Goal: Task Accomplishment & Management: Manage account settings

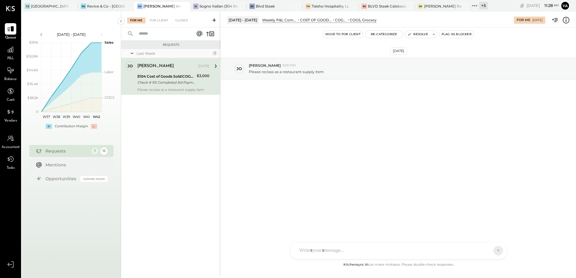
click at [161, 136] on div "Requests Last Week 1 [PERSON_NAME] Owner [PERSON_NAME] [DATE] 5104 Cost of Good…" at bounding box center [170, 151] width 99 height 221
click at [172, 76] on div "5104 Cost of Goods Sold:COGS, Grocery" at bounding box center [166, 76] width 58 height 6
click at [565, 22] on icon at bounding box center [565, 21] width 1 height 0
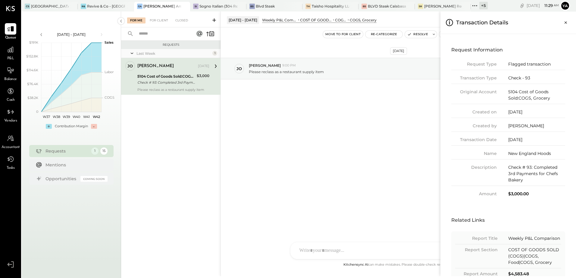
click at [365, 131] on div "For Me For Client Closed Requests Last Week 1 jo joel Owner joel Oct 11, 2025 5…" at bounding box center [348, 143] width 455 height 265
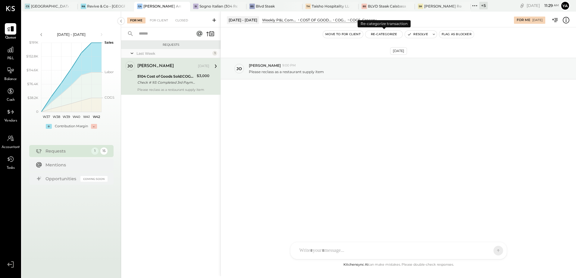
click at [390, 34] on button "Re-Categorize" at bounding box center [383, 34] width 37 height 7
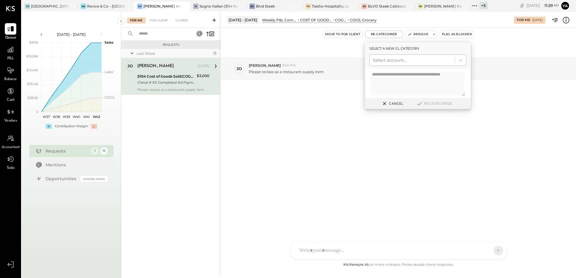
click at [403, 62] on div at bounding box center [411, 60] width 79 height 7
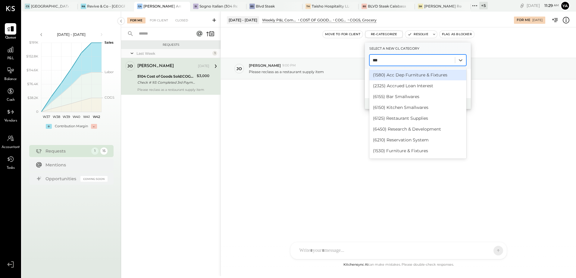
type input "****"
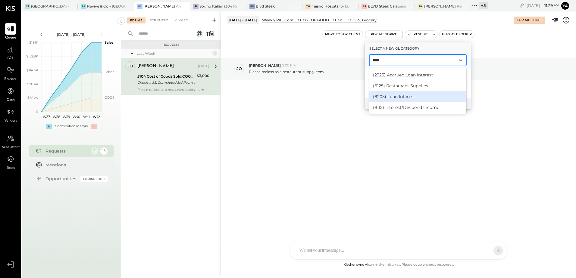
click at [427, 90] on div "(6125) Restaurant Supplies" at bounding box center [417, 85] width 97 height 11
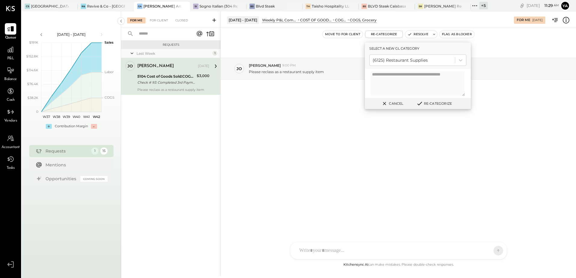
click at [435, 101] on button "Re-Categorize" at bounding box center [434, 103] width 40 height 7
click at [436, 103] on button "Re-Categorize" at bounding box center [436, 103] width 40 height 7
click at [432, 103] on button "Re-Categorize" at bounding box center [436, 103] width 40 height 7
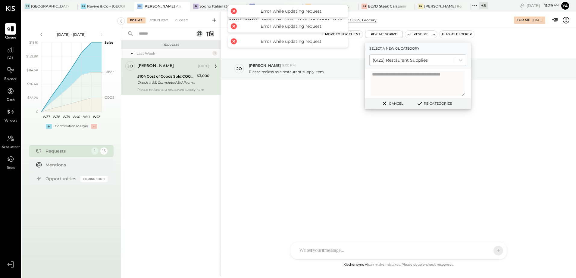
click at [303, 150] on div "[DATE] [PERSON_NAME] 9:00 PM Please reclass as a restaurant supply item" at bounding box center [398, 144] width 355 height 234
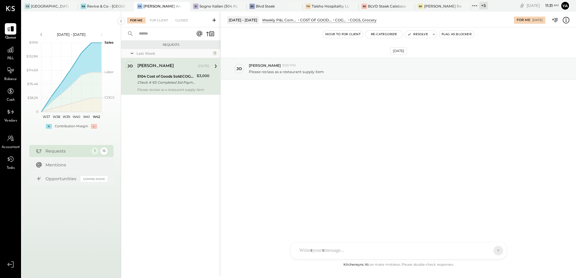
click at [172, 138] on div "Requests Last Week 1 [PERSON_NAME] Owner [PERSON_NAME] [DATE] 5104 Cost of Good…" at bounding box center [170, 151] width 99 height 221
click at [175, 82] on div "Check # 93: Completed 3rd Payments for Chefs Bakery" at bounding box center [166, 82] width 58 height 6
click at [389, 33] on button "Re-Categorize" at bounding box center [383, 34] width 37 height 7
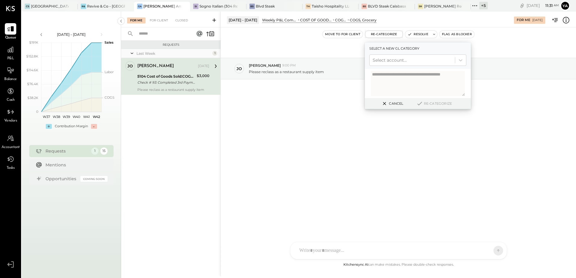
click at [394, 61] on div at bounding box center [411, 60] width 79 height 7
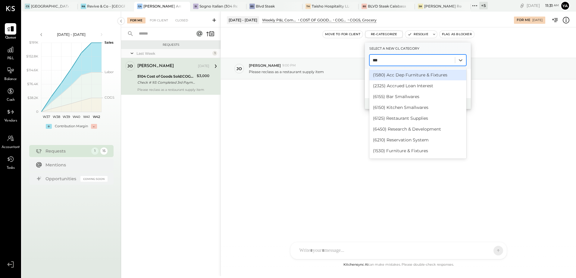
type input "****"
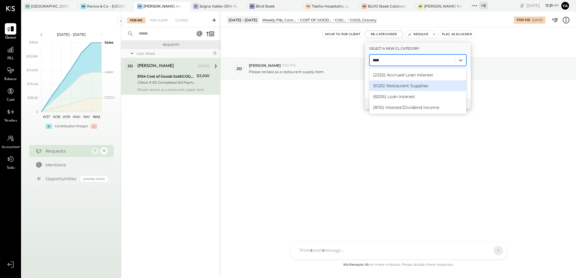
click at [418, 87] on div "(6125) Restaurant Supplies" at bounding box center [417, 85] width 97 height 11
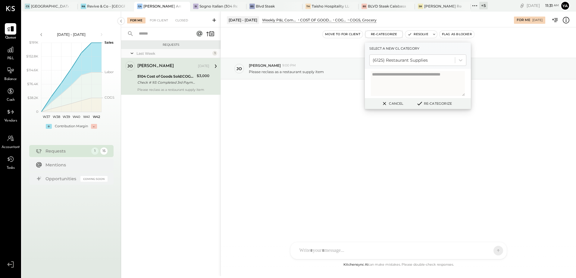
click at [443, 102] on button "Re-Categorize" at bounding box center [434, 103] width 40 height 7
click at [279, 141] on div "[DATE] [PERSON_NAME] 9:00 PM Please reclass as a restaurant supply item" at bounding box center [398, 144] width 355 height 234
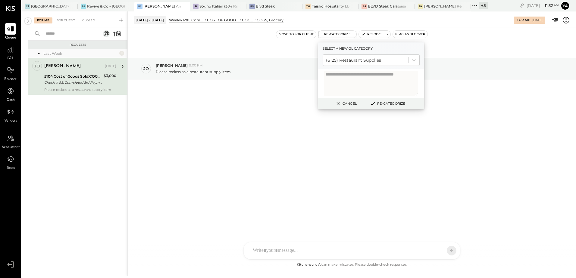
click at [353, 105] on button "Cancel" at bounding box center [345, 104] width 26 height 8
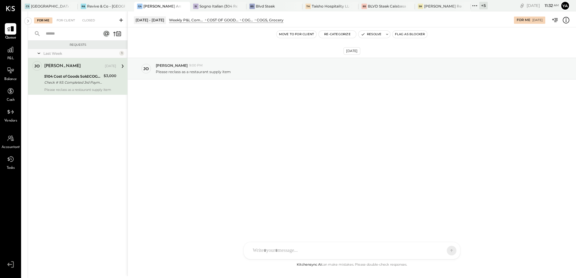
click at [88, 120] on div "Requests Last Week 1 [PERSON_NAME] Owner [PERSON_NAME] [DATE] 5104 Cost of Good…" at bounding box center [77, 151] width 99 height 221
click at [72, 85] on div "Check # 93: Completed 3rd Payments for Chefs Bakery" at bounding box center [73, 82] width 58 height 6
click at [376, 33] on button "Resolve" at bounding box center [370, 34] width 25 height 7
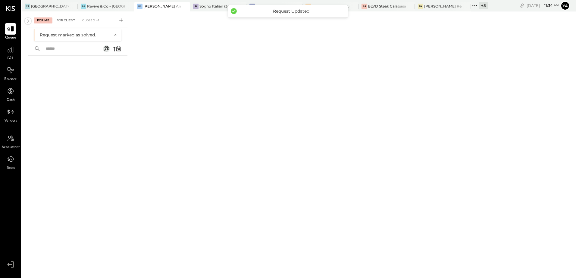
click at [60, 19] on div "For Client" at bounding box center [66, 20] width 24 height 6
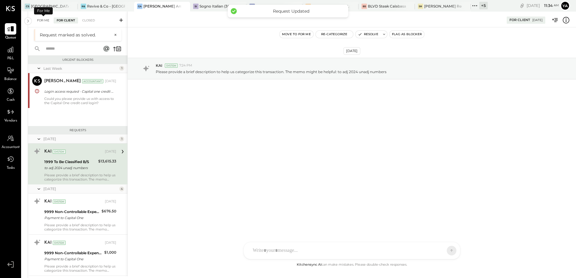
click at [41, 23] on div "For Me" at bounding box center [43, 20] width 18 height 6
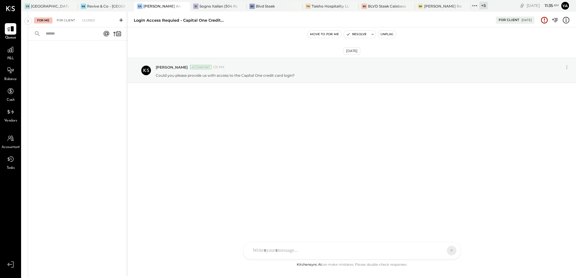
click at [61, 18] on div "For Client" at bounding box center [66, 20] width 24 height 6
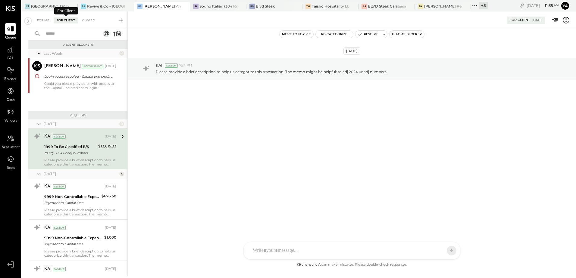
click at [74, 95] on div "Last Week 1 [PERSON_NAME] Accountant [PERSON_NAME] Accountant [DATE] Login acce…" at bounding box center [77, 80] width 99 height 62
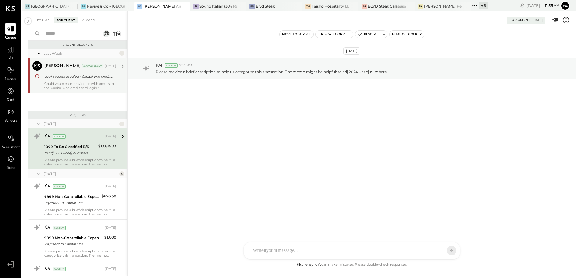
click at [72, 76] on div "Login access requied - Capital one credit card" at bounding box center [79, 76] width 70 height 6
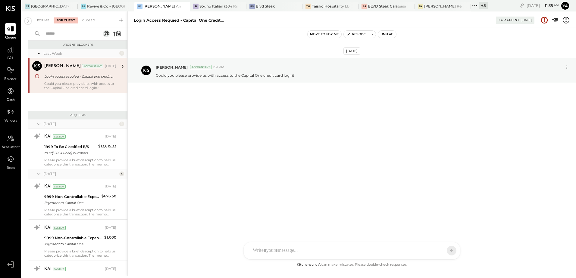
click at [70, 73] on div "Login access requied - Capital one credit card" at bounding box center [79, 76] width 70 height 6
